Goal: Transaction & Acquisition: Purchase product/service

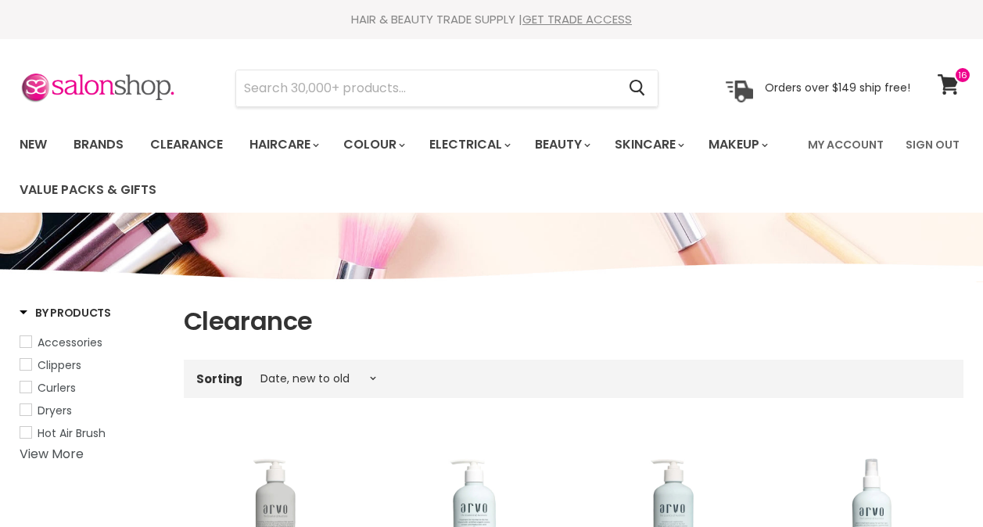
select select "created-descending"
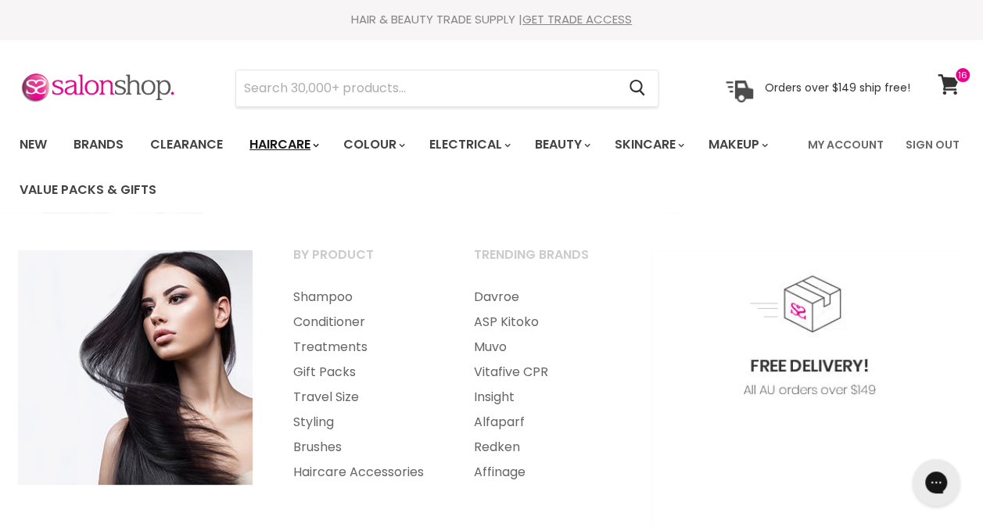
click at [319, 144] on icon "Main menu" at bounding box center [316, 145] width 6 height 5
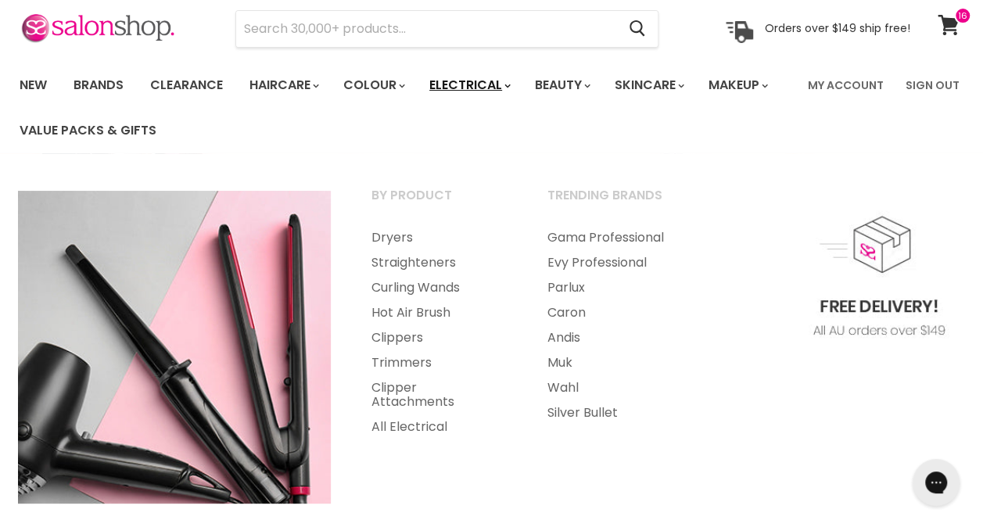
scroll to position [61, 0]
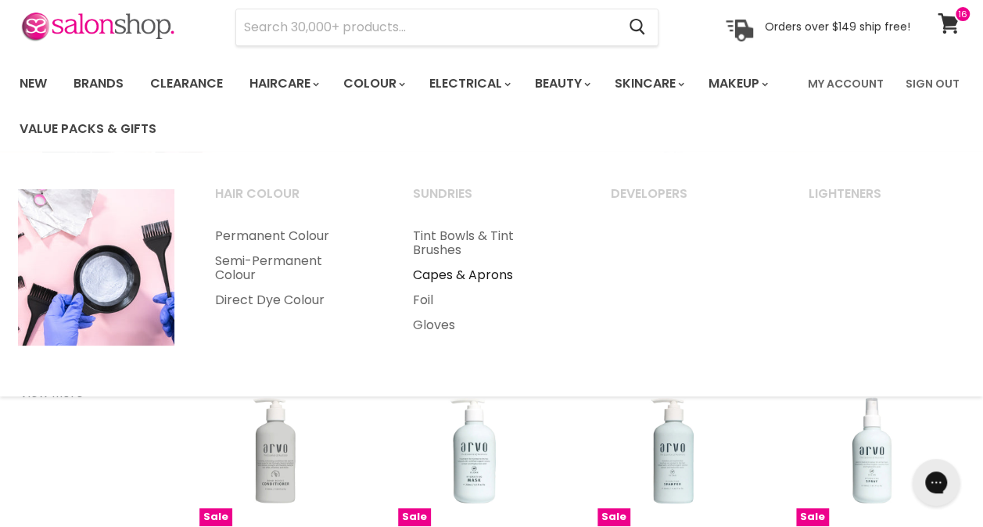
click at [464, 278] on link "Capes & Aprons" at bounding box center [490, 275] width 195 height 25
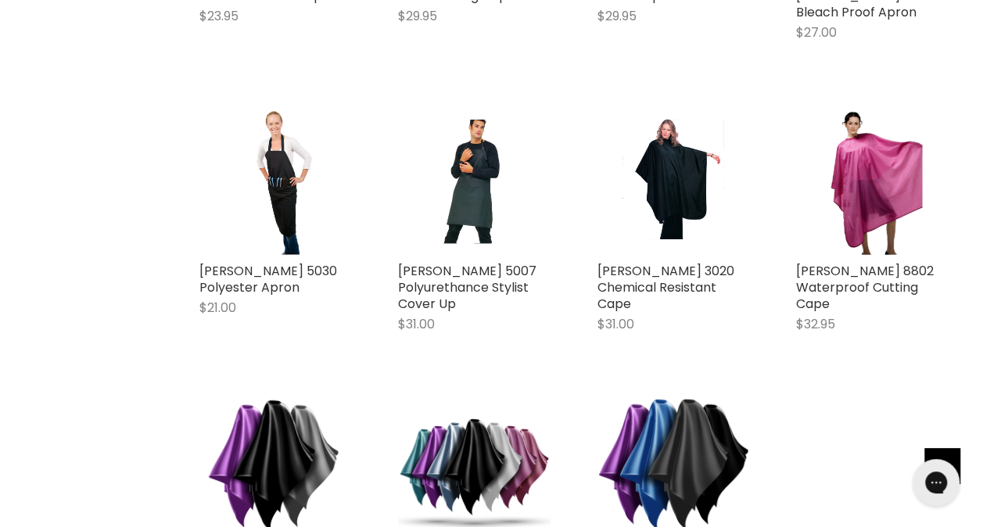
scroll to position [2901, 0]
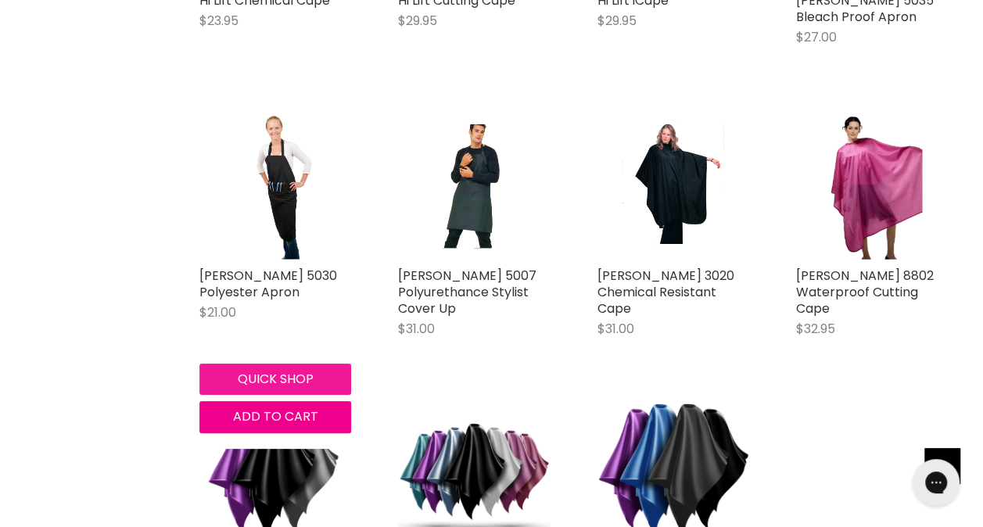
click at [265, 371] on button "Quick shop" at bounding box center [275, 379] width 152 height 31
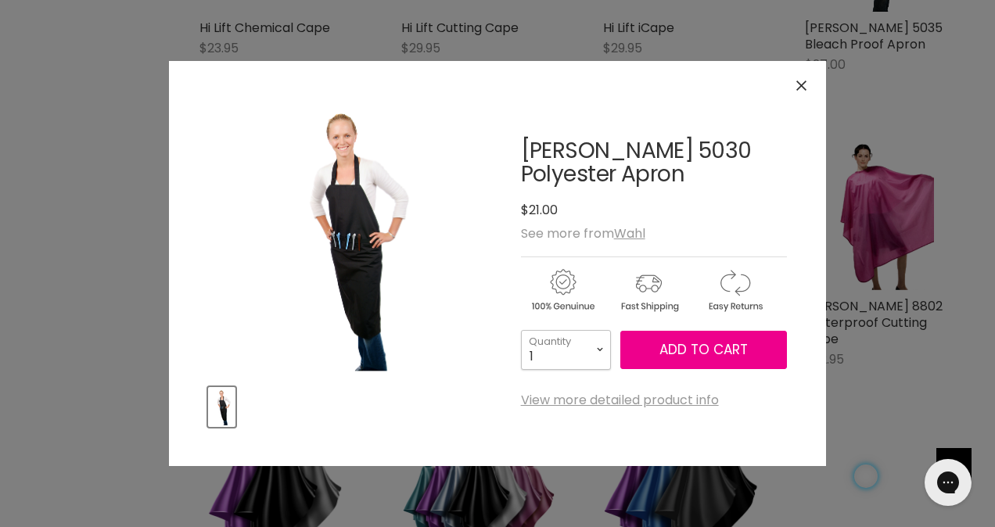
click at [598, 349] on select "1 2 3 4 5 6 7 8 9 10+" at bounding box center [566, 349] width 90 height 39
select select "3"
click at [521, 330] on select "1 2 3 4 5 6 7 8 9 10+" at bounding box center [566, 349] width 90 height 39
type input "3"
click at [712, 357] on span "Add to cart" at bounding box center [703, 349] width 88 height 19
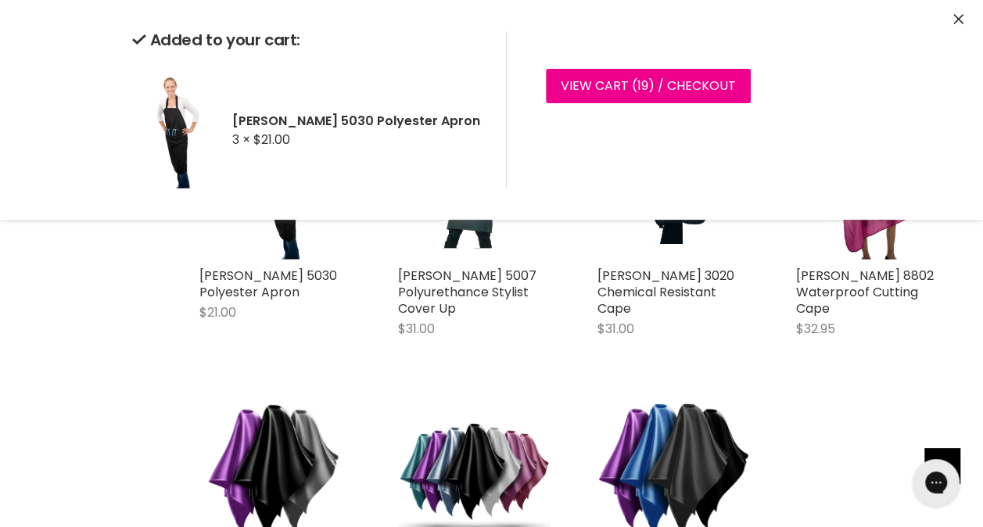
click at [959, 23] on icon "Close" at bounding box center [958, 19] width 10 height 10
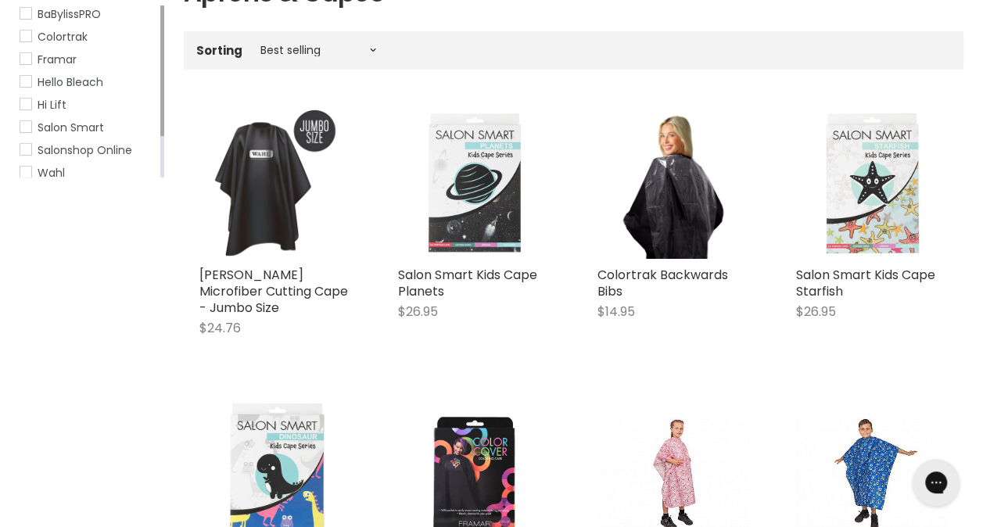
scroll to position [0, 0]
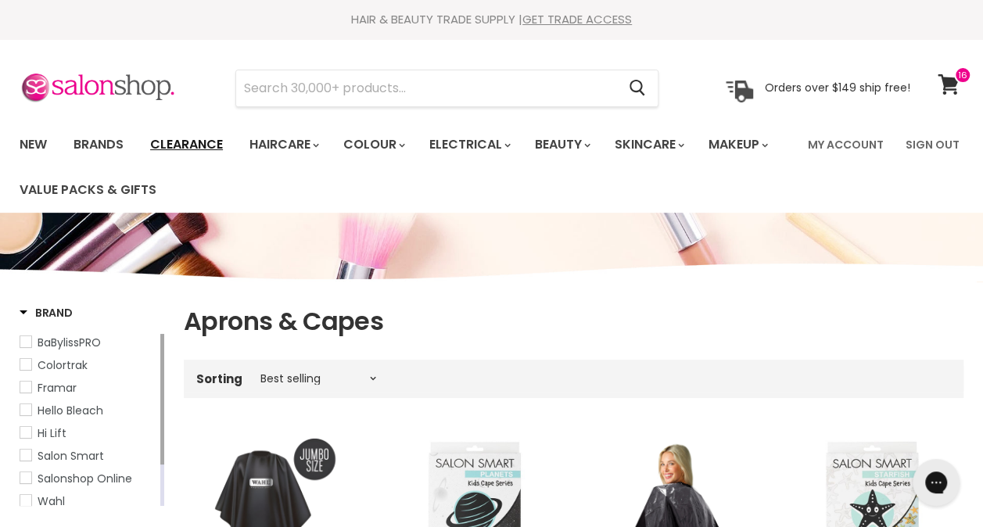
click at [178, 147] on link "Clearance" at bounding box center [186, 144] width 96 height 33
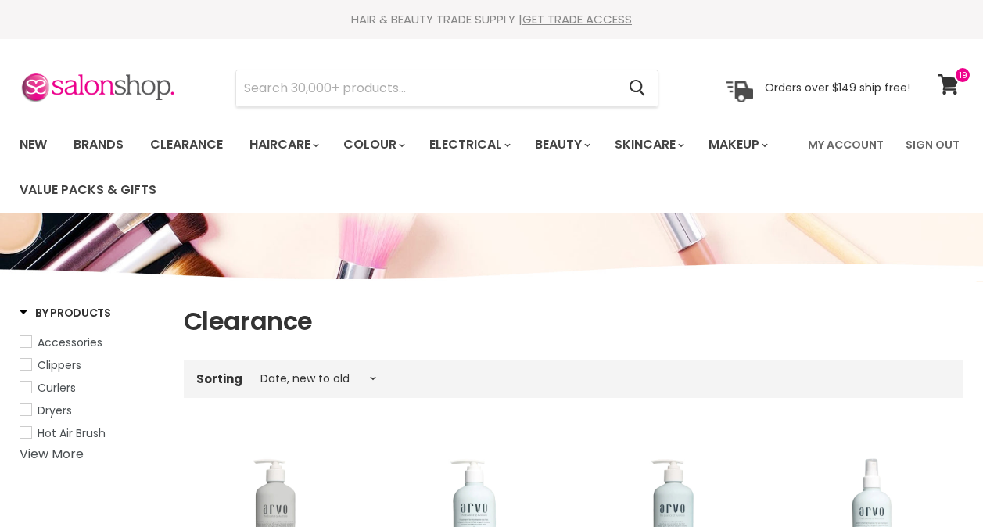
select select "created-descending"
click at [504, 148] on link "Electrical" at bounding box center [469, 144] width 102 height 33
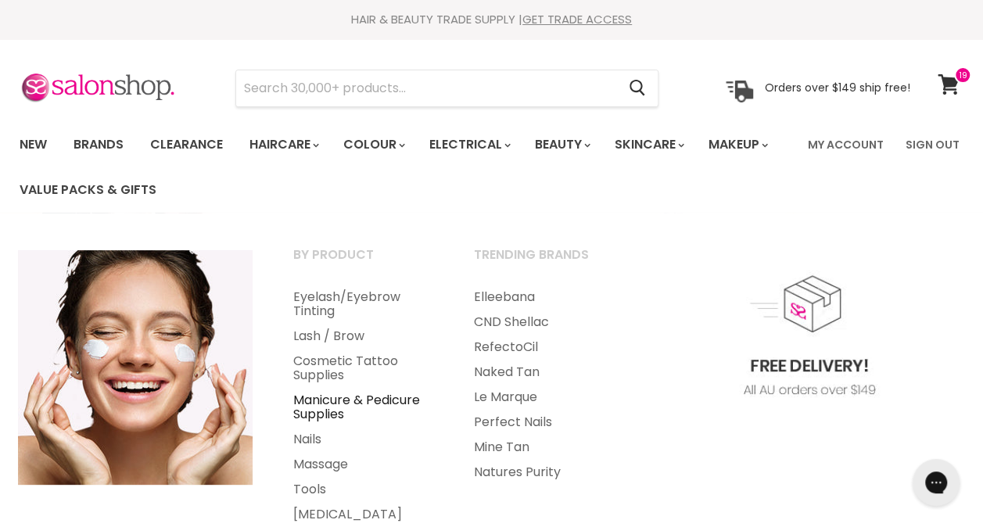
click at [347, 394] on link "Manicure & Pedicure Supplies" at bounding box center [363, 407] width 178 height 39
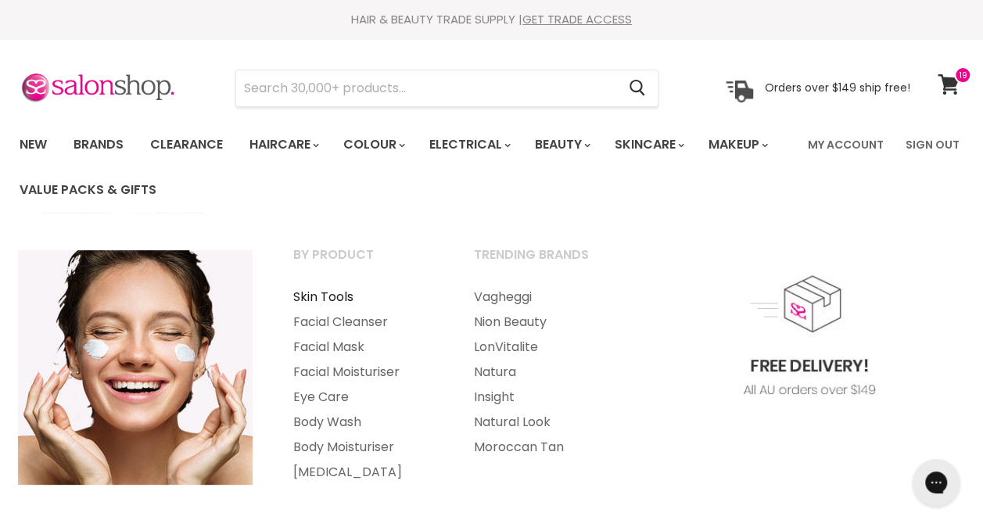
click at [336, 302] on link "Skin Tools" at bounding box center [363, 297] width 178 height 25
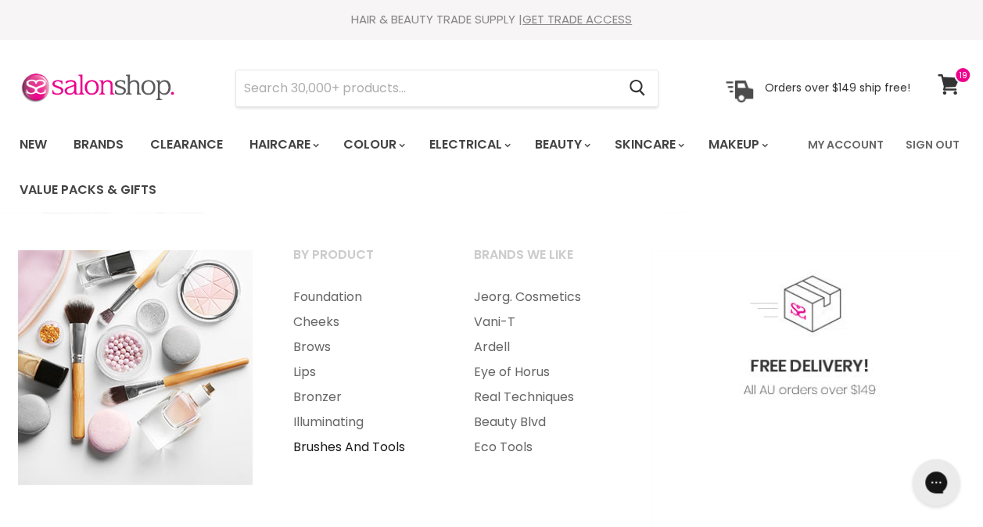
click at [355, 454] on link "Brushes And Tools" at bounding box center [363, 447] width 178 height 25
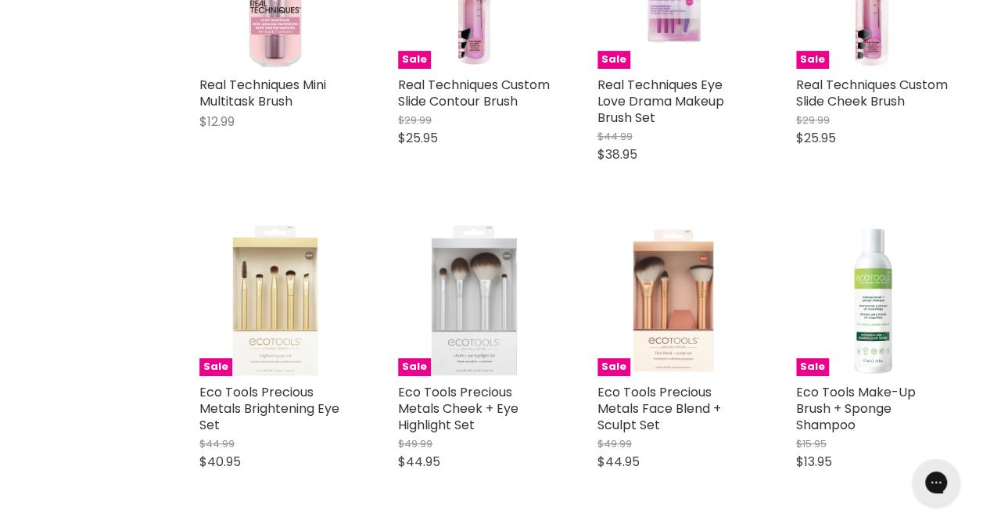
scroll to position [3227, 0]
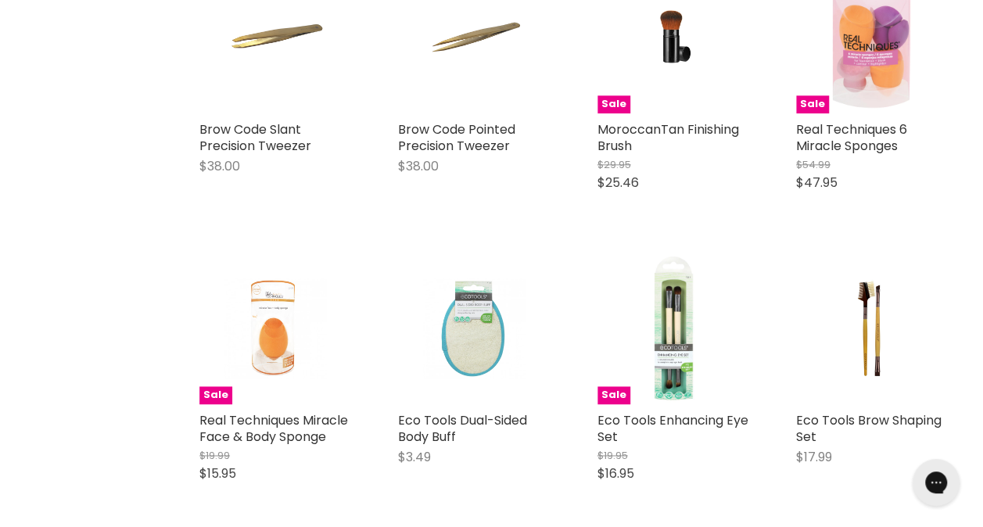
scroll to position [6899, 0]
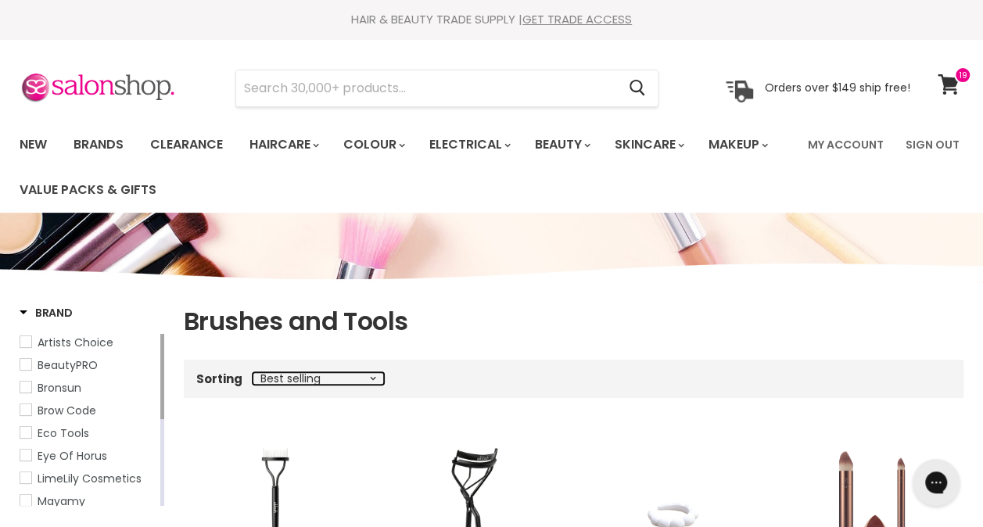
click at [371, 379] on select "Best selling Featured Price, low to high Price, high to low Alphabetically, A-Z…" at bounding box center [318, 378] width 131 height 13
select select "price-ascending"
click at [253, 372] on select "Best selling Featured Price, low to high Price, high to low Alphabetically, A-Z…" at bounding box center [318, 378] width 131 height 13
select select "price-ascending"
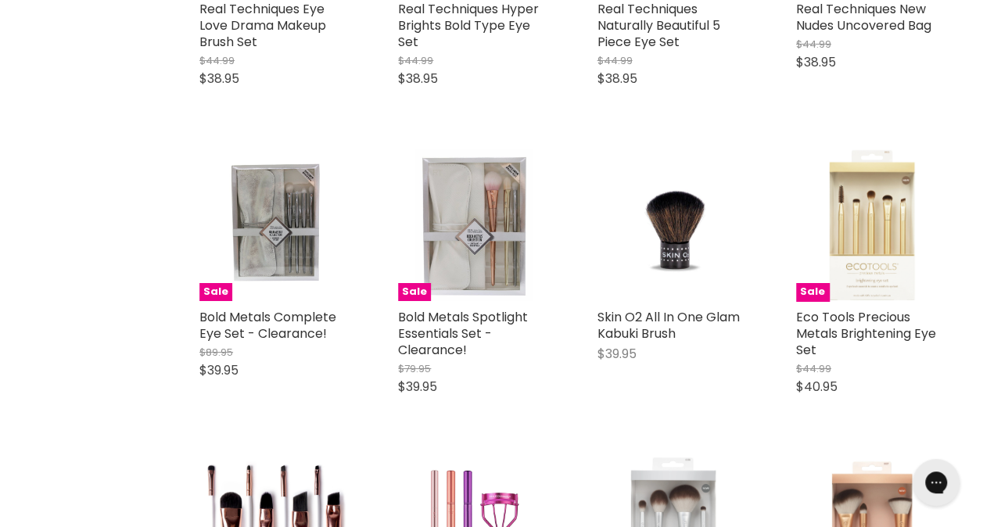
scroll to position [2721, 0]
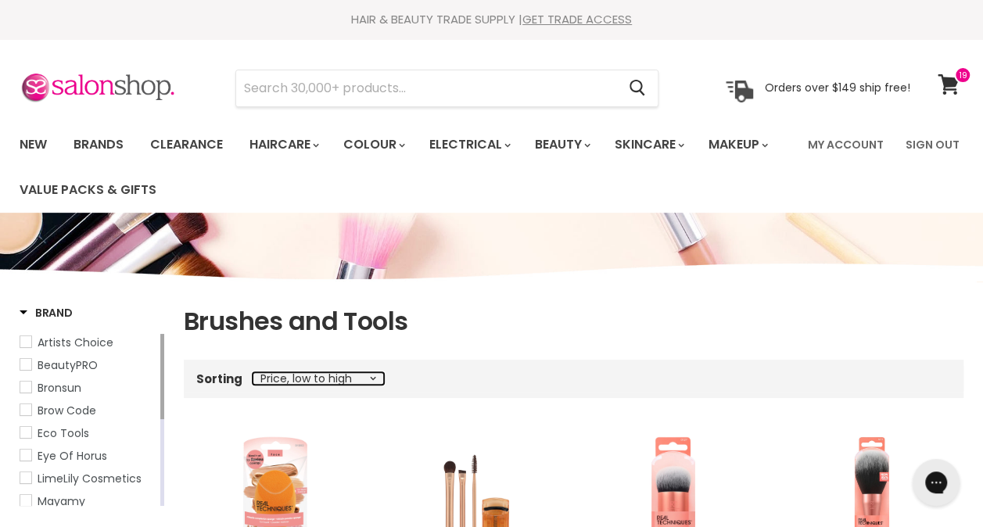
click at [368, 377] on select "Best selling Featured Price, low to high Price, high to low Alphabetically, A-Z…" at bounding box center [318, 378] width 131 height 13
select select "manual"
click at [253, 372] on select "Best selling Featured Price, low to high Price, high to low Alphabetically, A-Z…" at bounding box center [318, 378] width 131 height 13
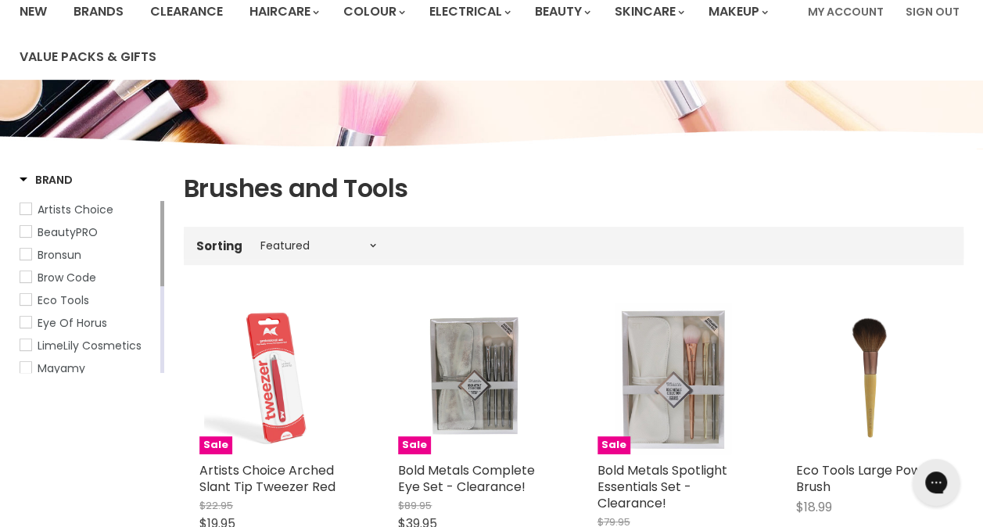
scroll to position [134, 0]
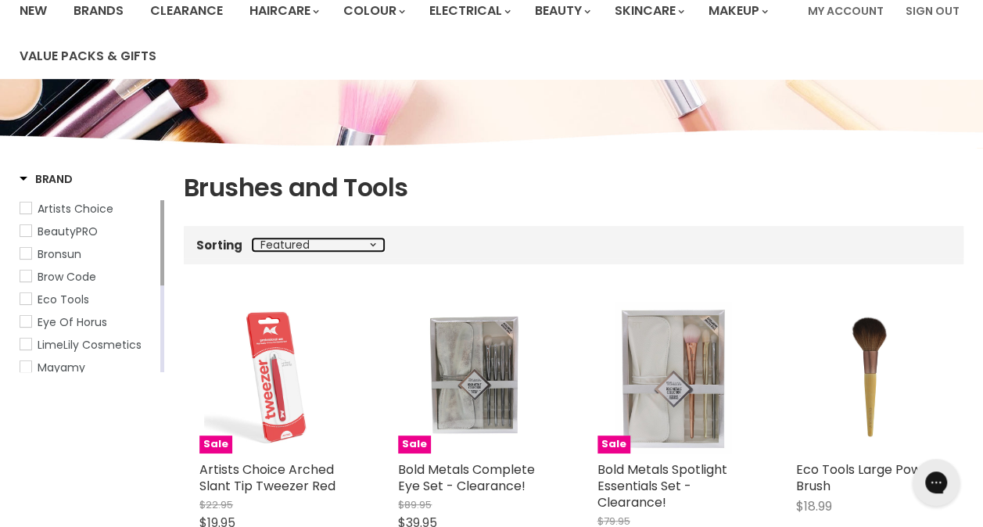
click at [369, 246] on select "Best selling Featured Price, low to high Price, high to low Alphabetically, A-Z…" at bounding box center [318, 245] width 131 height 13
select select "best-selling"
click at [253, 239] on select "Best selling Featured Price, low to high Price, high to low Alphabetically, A-Z…" at bounding box center [318, 245] width 131 height 13
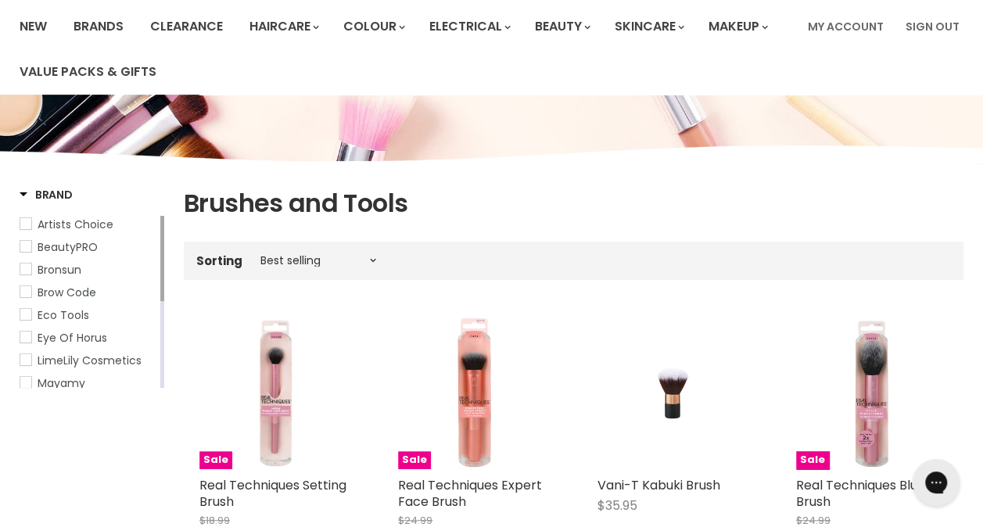
scroll to position [100, 0]
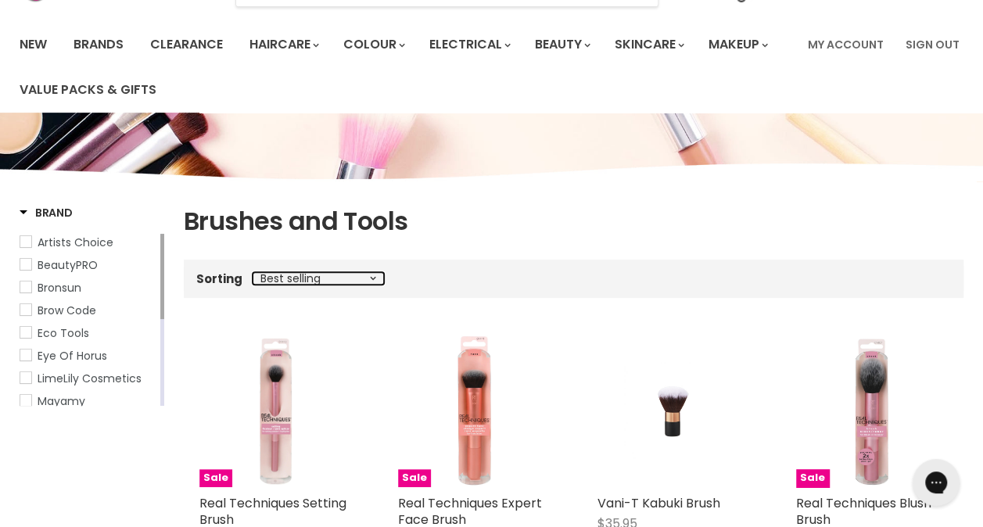
click at [375, 282] on select "Best selling Featured Price, low to high Price, high to low Alphabetically, A-Z…" at bounding box center [318, 278] width 131 height 13
select select "created-descending"
click at [253, 272] on select "Best selling Featured Price, low to high Price, high to low Alphabetically, A-Z…" at bounding box center [318, 278] width 131 height 13
click at [366, 282] on select "Best selling Featured Price, low to high Price, high to low Alphabetically, A-Z…" at bounding box center [318, 278] width 131 height 13
select select "created-ascending"
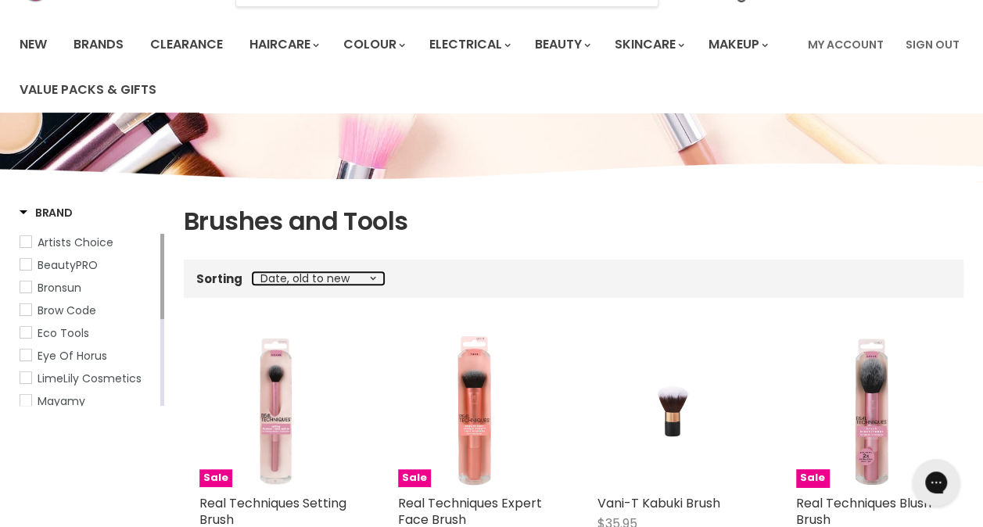
click at [253, 272] on select "Best selling Featured Price, low to high Price, high to low Alphabetically, A-Z…" at bounding box center [318, 278] width 131 height 13
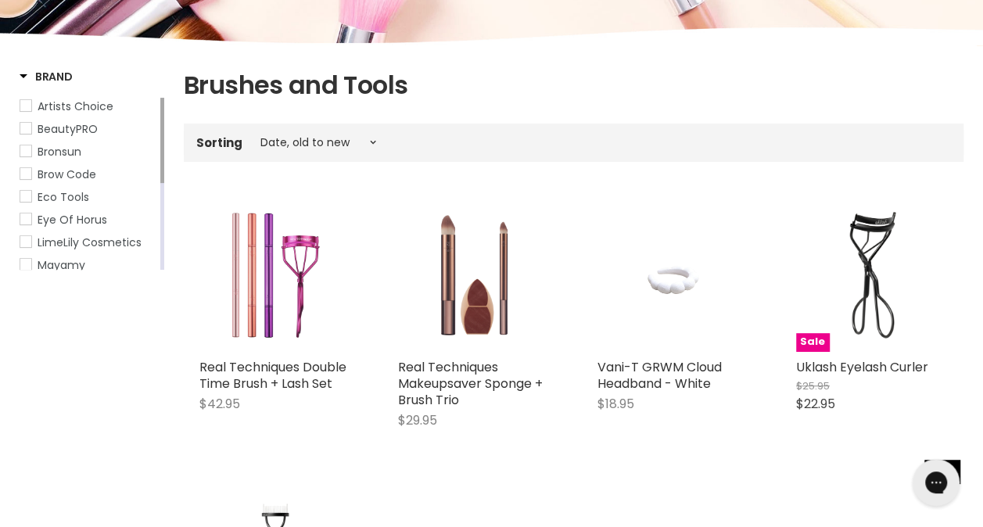
scroll to position [235, 0]
click at [369, 138] on select "Best selling Featured Price, low to high Price, high to low Alphabetically, A-Z…" at bounding box center [318, 143] width 131 height 13
select select "price-ascending"
click at [253, 137] on select "Best selling Featured Price, low to high Price, high to low Alphabetically, A-Z…" at bounding box center [318, 143] width 131 height 13
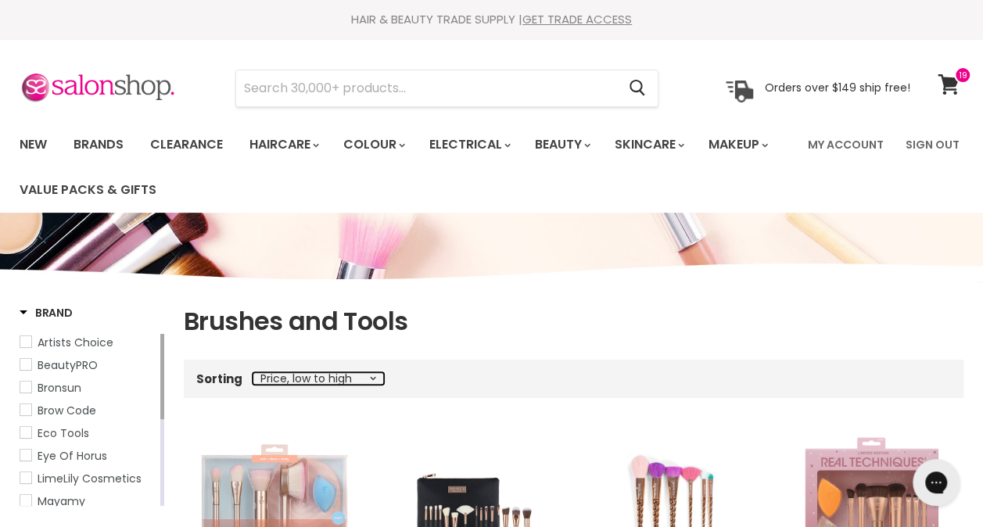
click at [368, 377] on select "Best selling Featured Price, low to high Price, high to low Alphabetically, A-Z…" at bounding box center [318, 378] width 131 height 13
select select "title-ascending"
click at [253, 372] on select "Best selling Featured Price, low to high Price, high to low Alphabetically, A-Z…" at bounding box center [318, 378] width 131 height 13
select select "title-ascending"
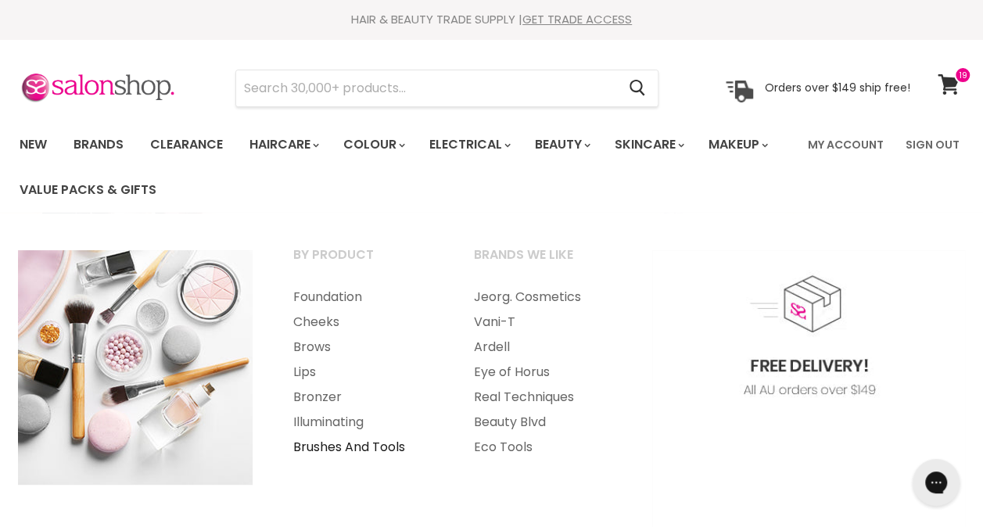
click at [379, 446] on link "Brushes And Tools" at bounding box center [363, 447] width 178 height 25
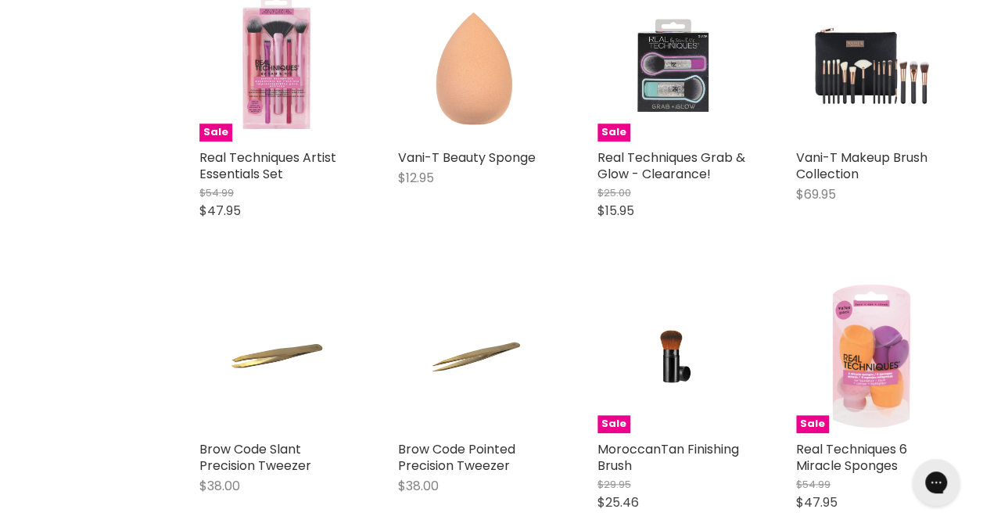
scroll to position [6504, 0]
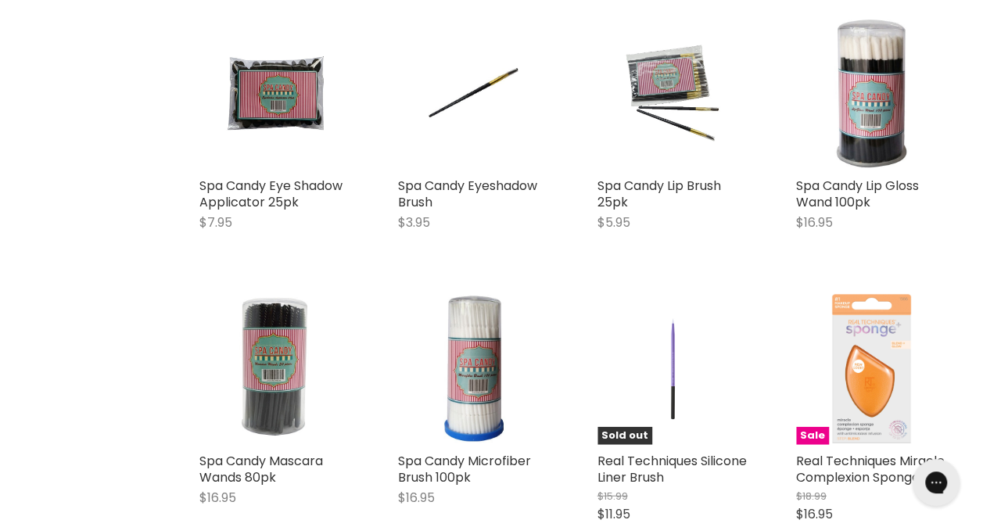
scroll to position [10610, 0]
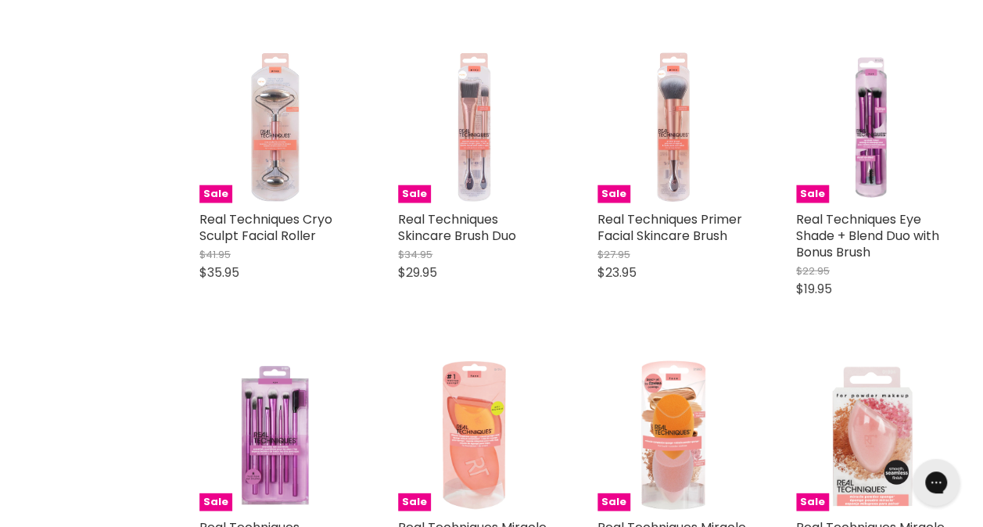
scroll to position [4885, 0]
